Goal: Information Seeking & Learning: Understand process/instructions

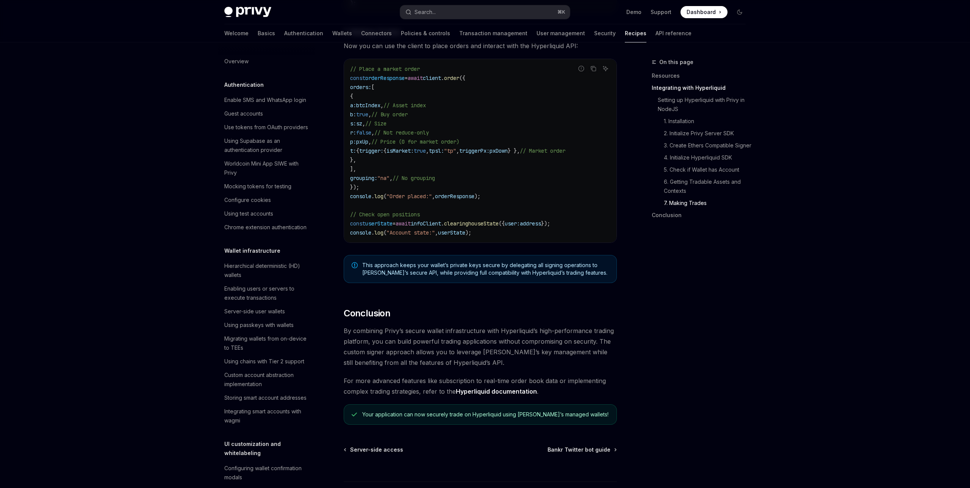
scroll to position [679, 0]
